Goal: Task Accomplishment & Management: Manage account settings

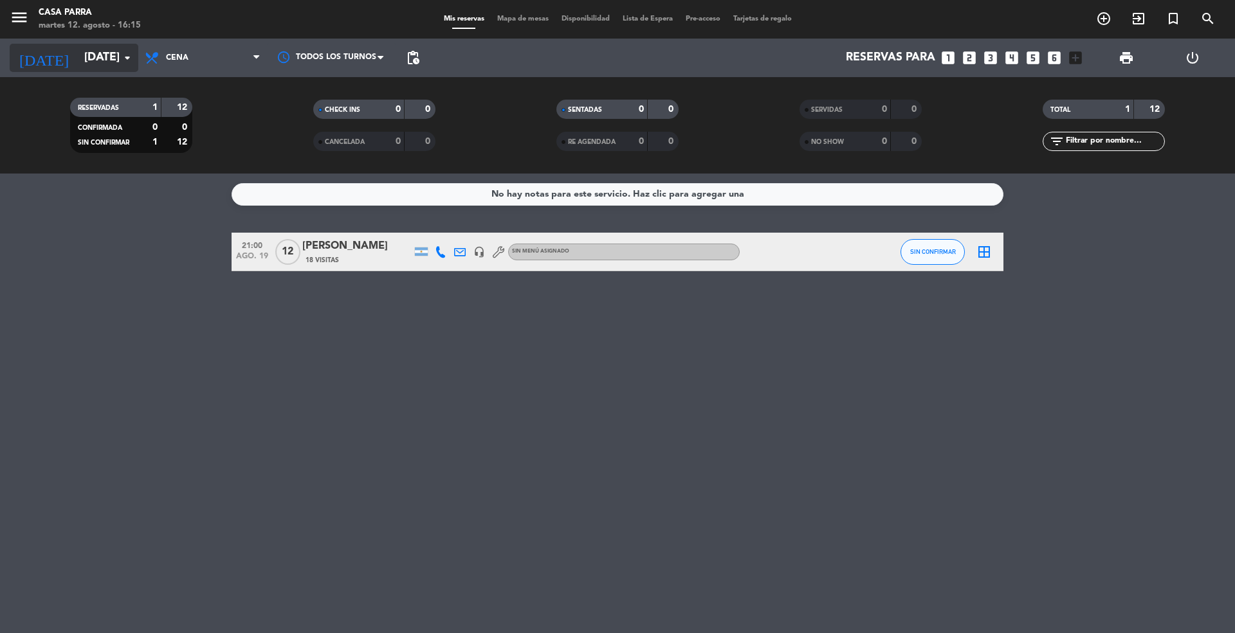
click at [101, 70] on input "[DATE]" at bounding box center [152, 58] width 149 height 26
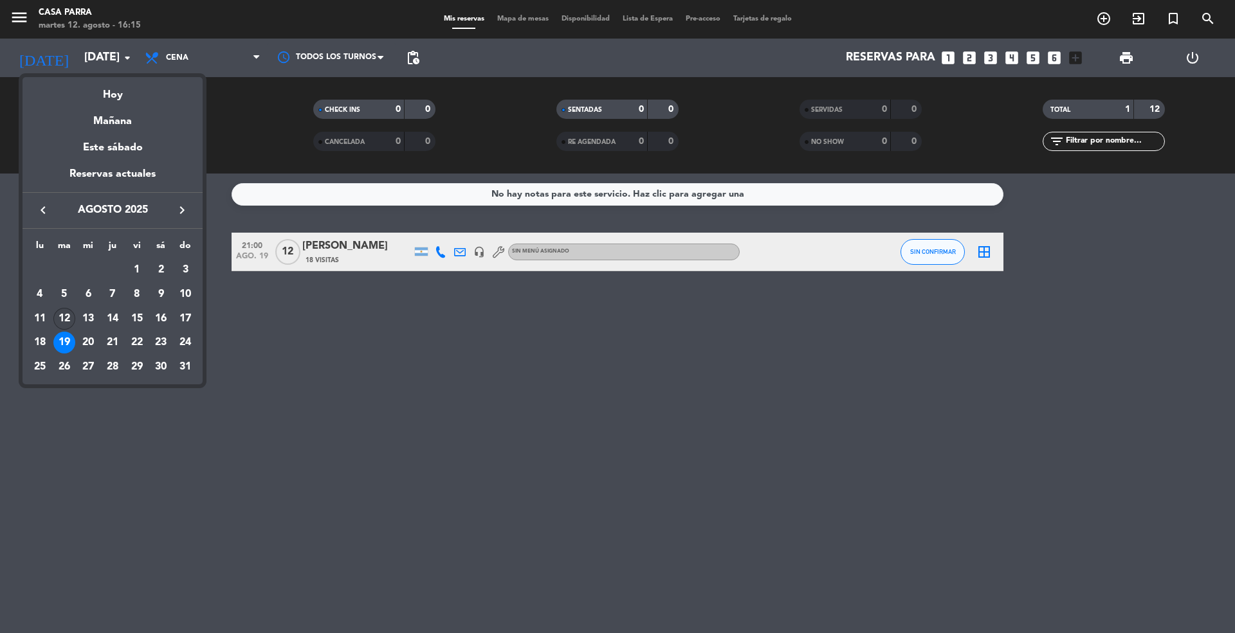
click at [66, 318] on div "12" at bounding box center [64, 319] width 22 height 22
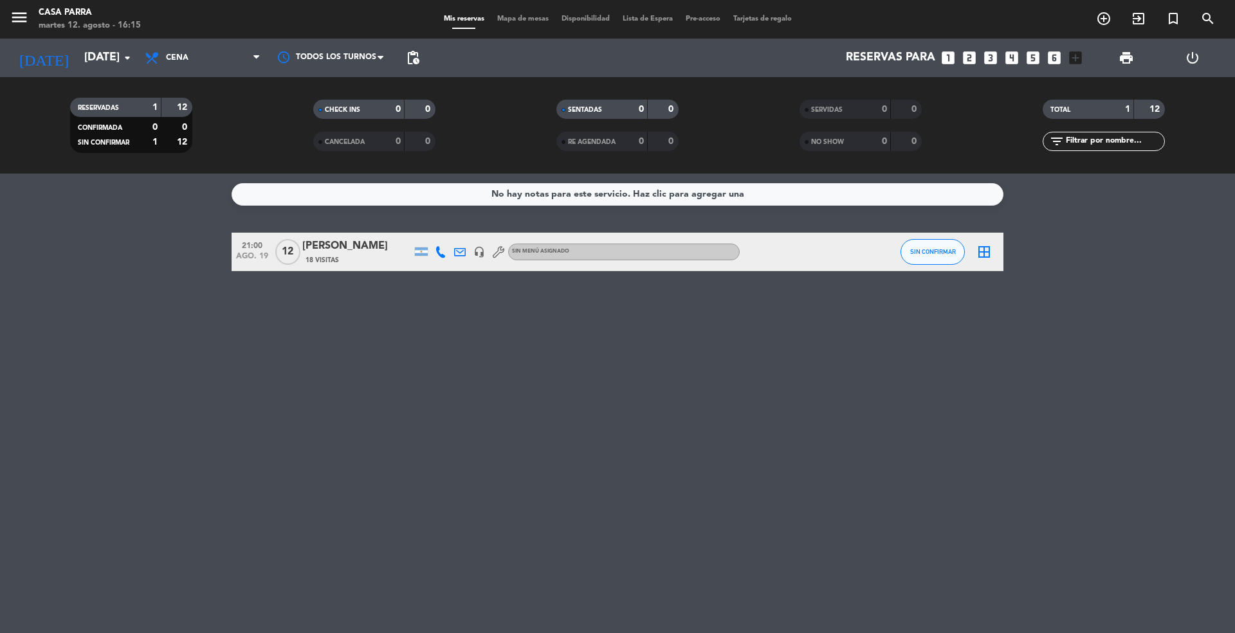
type input "[DATE]"
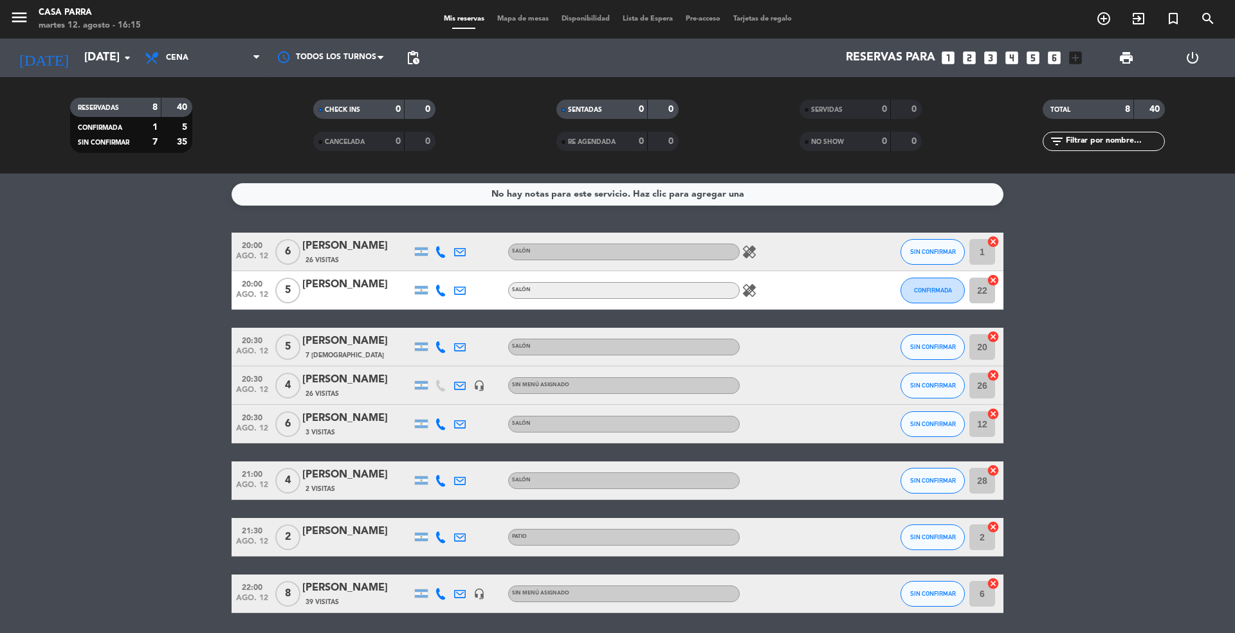
scroll to position [44, 0]
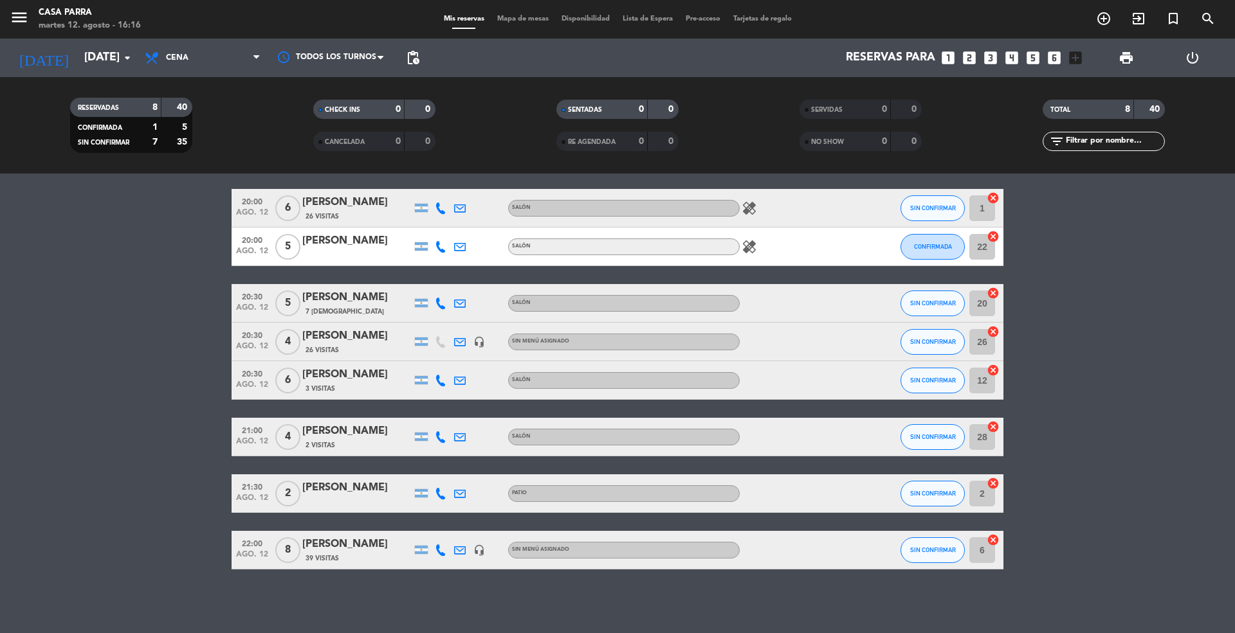
click at [358, 430] on div "[PERSON_NAME]" at bounding box center [356, 431] width 109 height 17
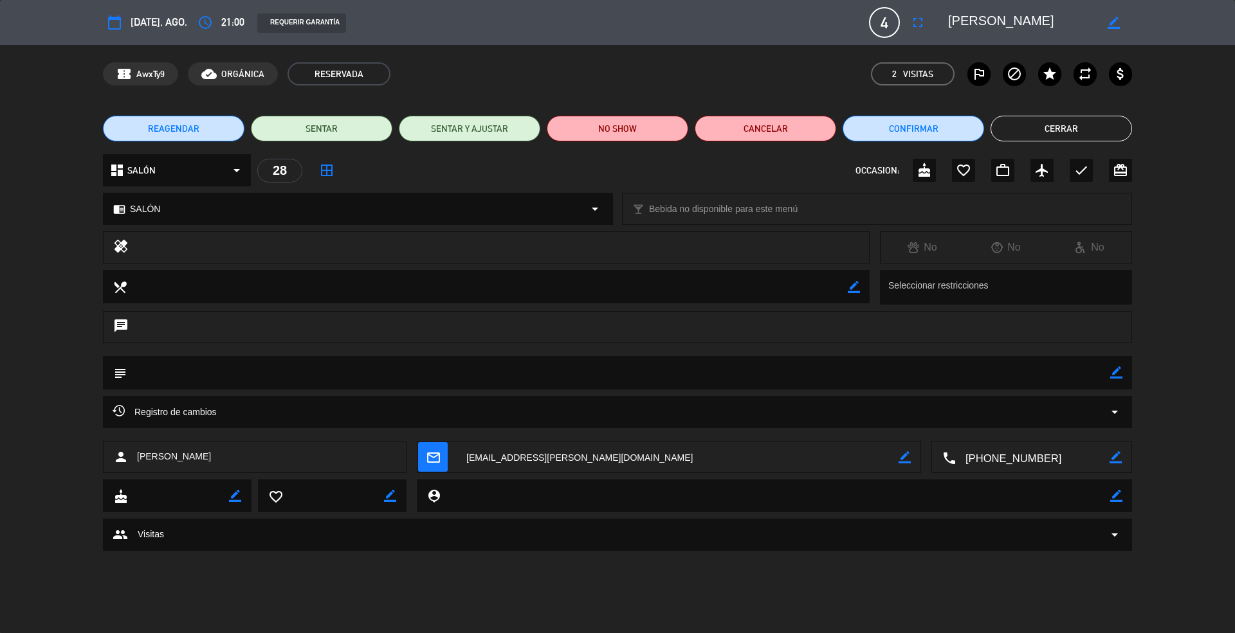
click at [244, 364] on textarea at bounding box center [618, 372] width 983 height 33
click at [117, 377] on icon "subject" at bounding box center [120, 373] width 14 height 14
click at [132, 367] on textarea at bounding box center [618, 372] width 983 height 33
click at [149, 373] on textarea at bounding box center [618, 372] width 983 height 33
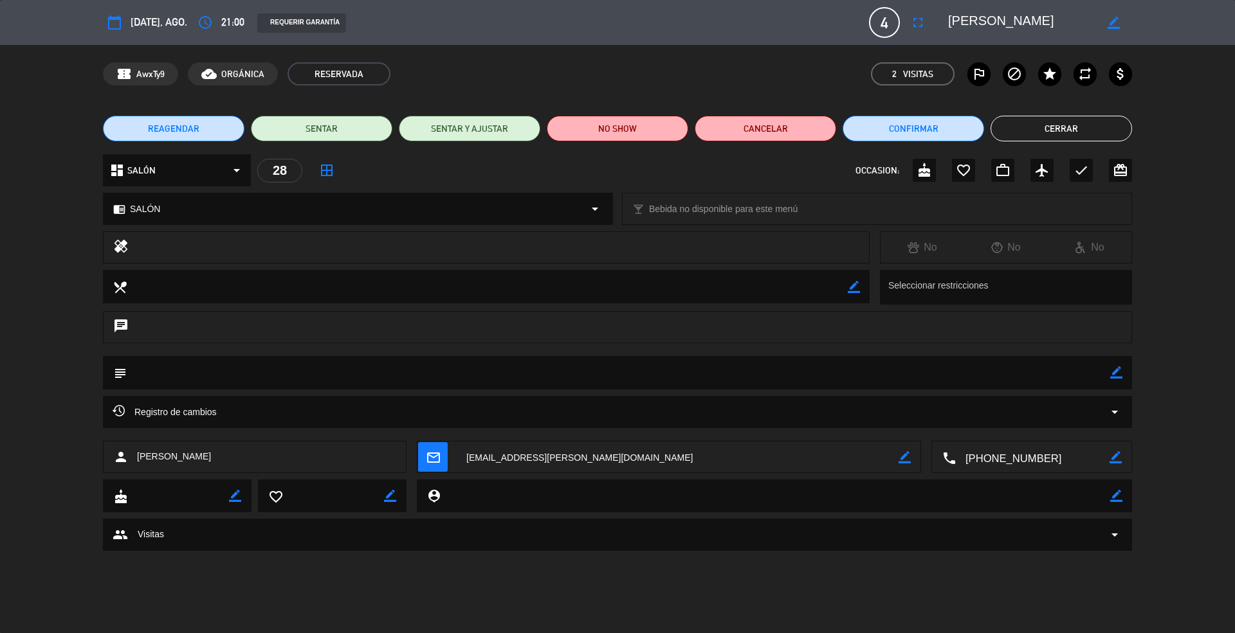
click at [1119, 367] on icon "border_color" at bounding box center [1116, 373] width 12 height 12
type textarea "llega 21.15"
click at [1110, 373] on icon at bounding box center [1116, 373] width 12 height 12
click at [1067, 131] on button "Cerrar" at bounding box center [1060, 129] width 141 height 26
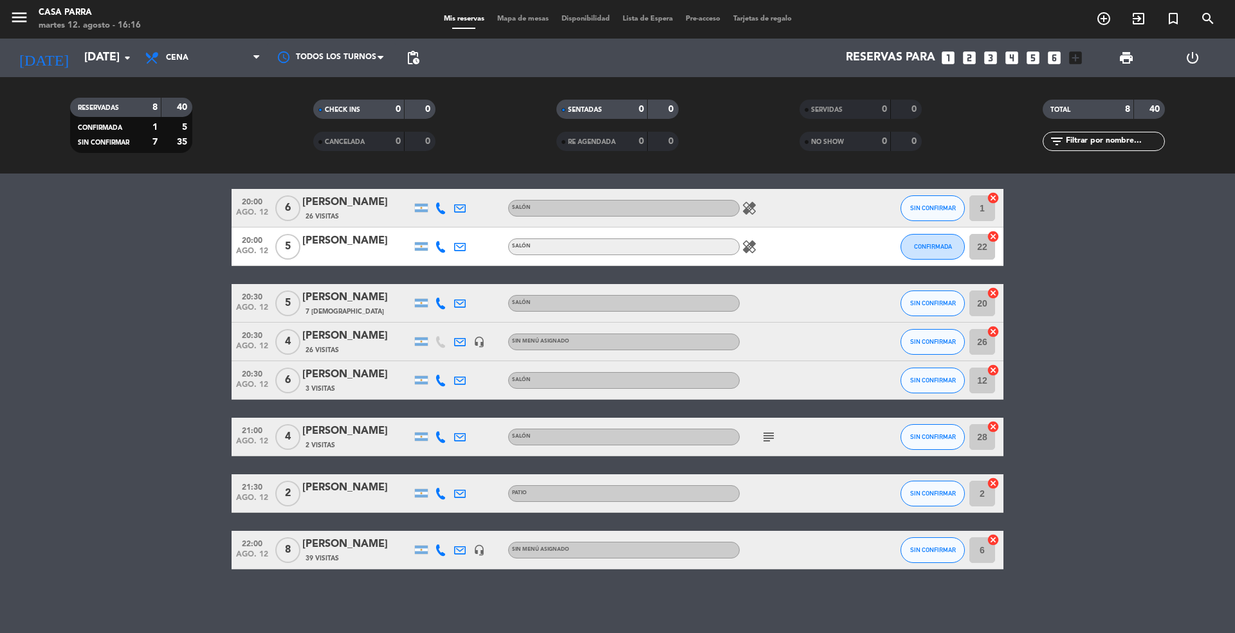
click at [769, 438] on icon "subject" at bounding box center [768, 437] width 15 height 15
click at [340, 374] on div "[PERSON_NAME]" at bounding box center [356, 375] width 109 height 17
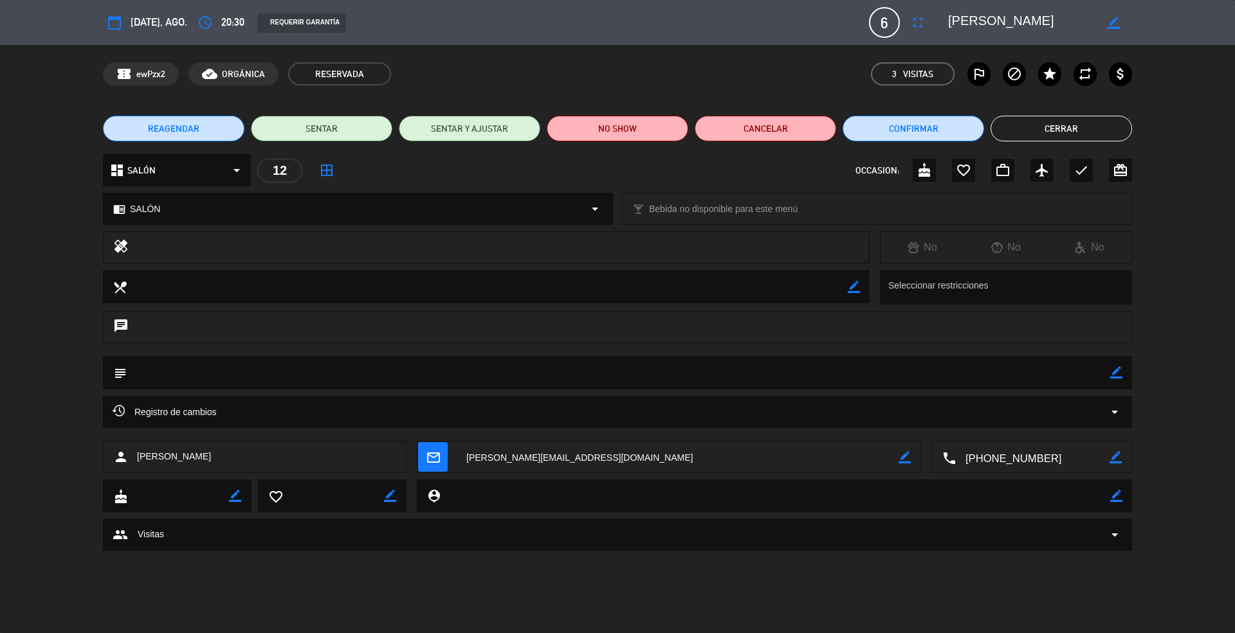
drag, startPoint x: 1128, startPoint y: 365, endPoint x: 1120, endPoint y: 365, distance: 7.7
click at [1127, 365] on div "subject border_color" at bounding box center [617, 372] width 1029 height 33
click at [1115, 365] on div "border_color" at bounding box center [1116, 372] width 12 height 33
click at [1117, 372] on icon "border_color" at bounding box center [1116, 373] width 12 height 12
type textarea "la novia invita los postres"
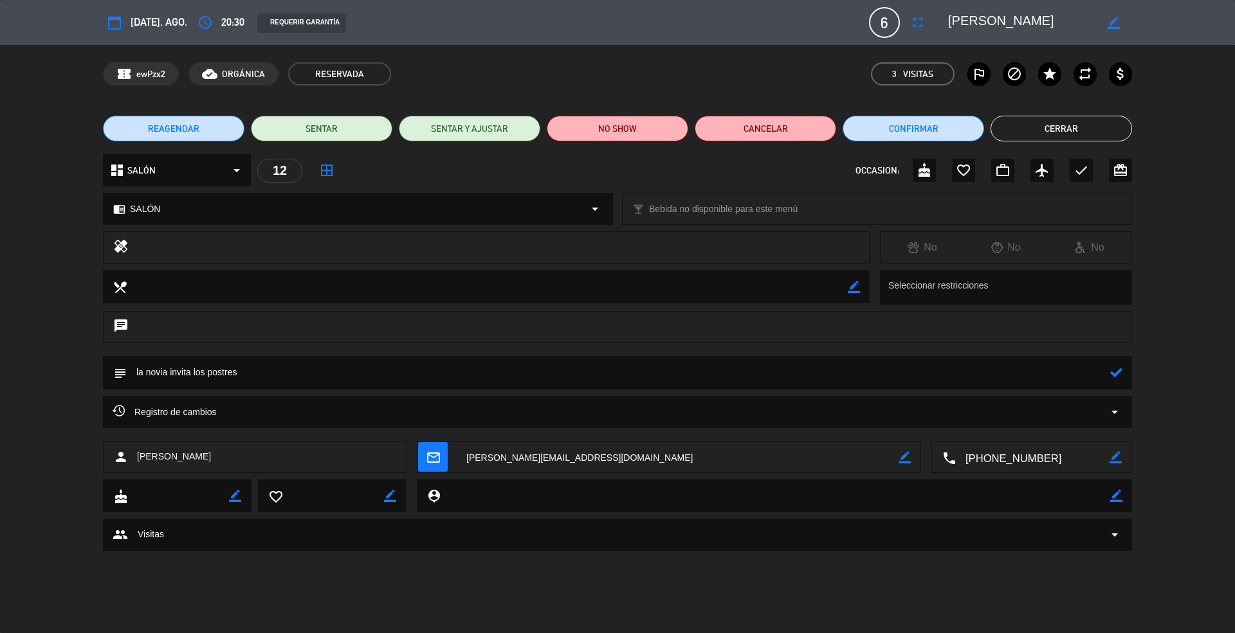
click at [1116, 369] on icon at bounding box center [1116, 373] width 12 height 12
click at [1091, 123] on button "Cerrar" at bounding box center [1060, 129] width 141 height 26
